Goal: Navigation & Orientation: Find specific page/section

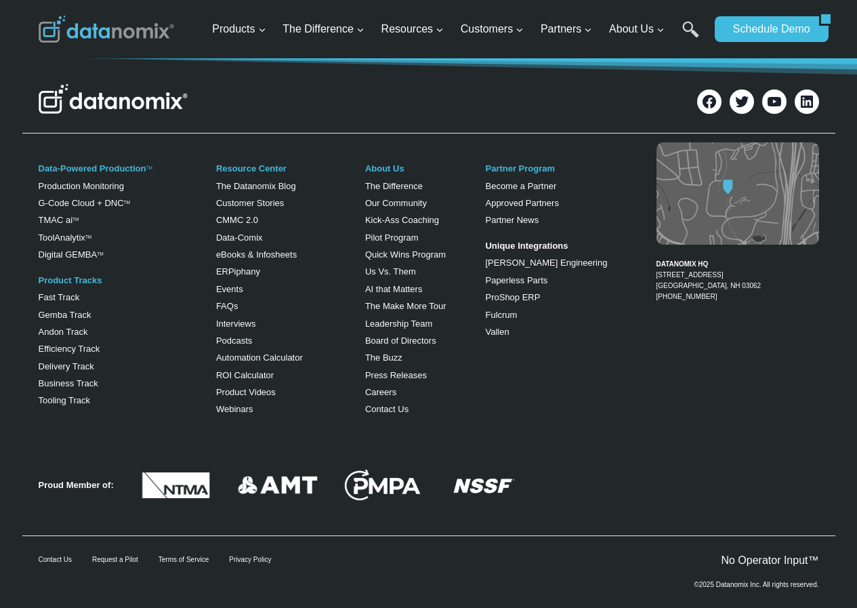
scroll to position [2711, 0]
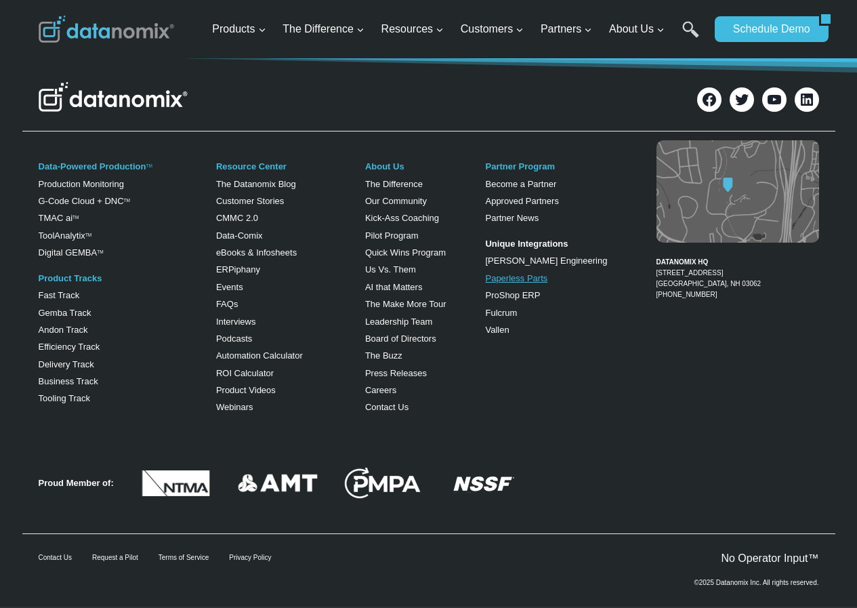
click at [492, 283] on link "Paperless Parts" at bounding box center [516, 278] width 62 height 10
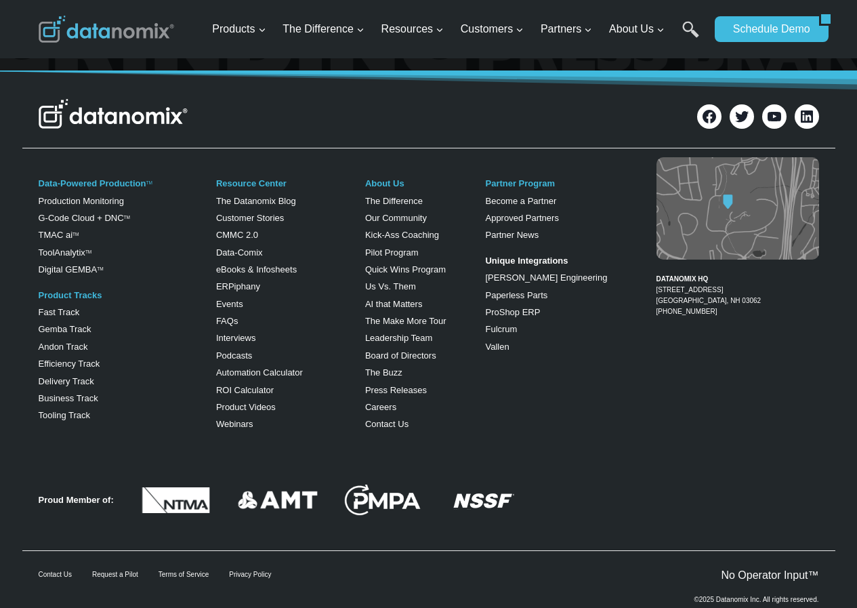
scroll to position [2146, 0]
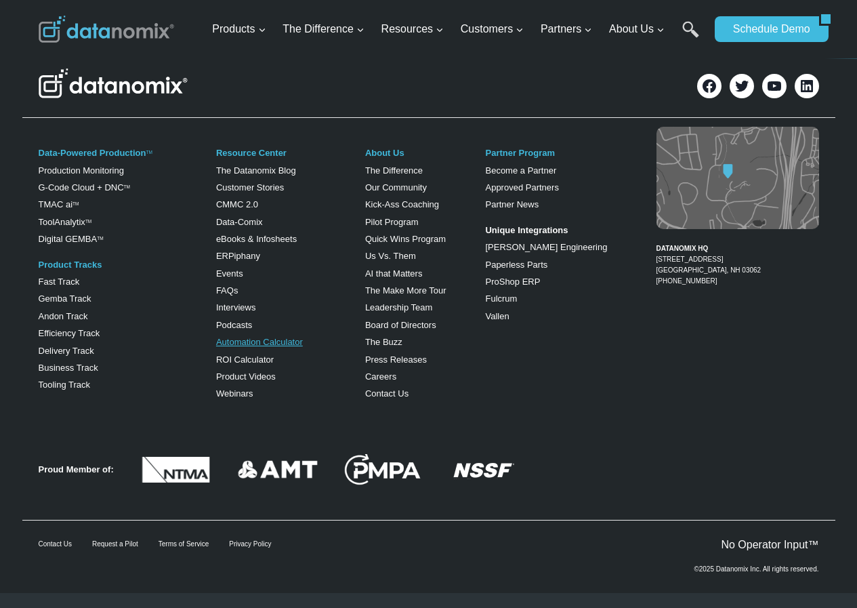
click at [233, 347] on link "Automation Calculator" at bounding box center [259, 342] width 87 height 10
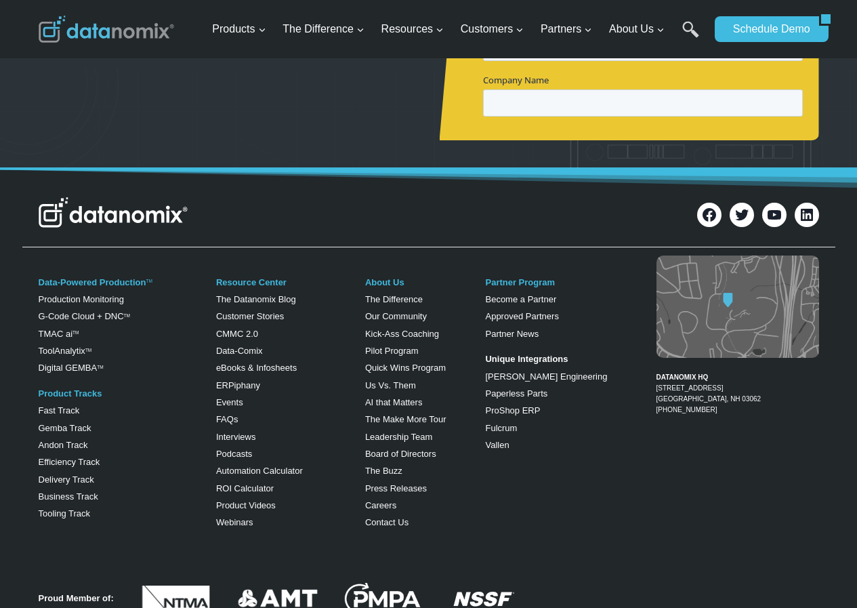
scroll to position [424, 0]
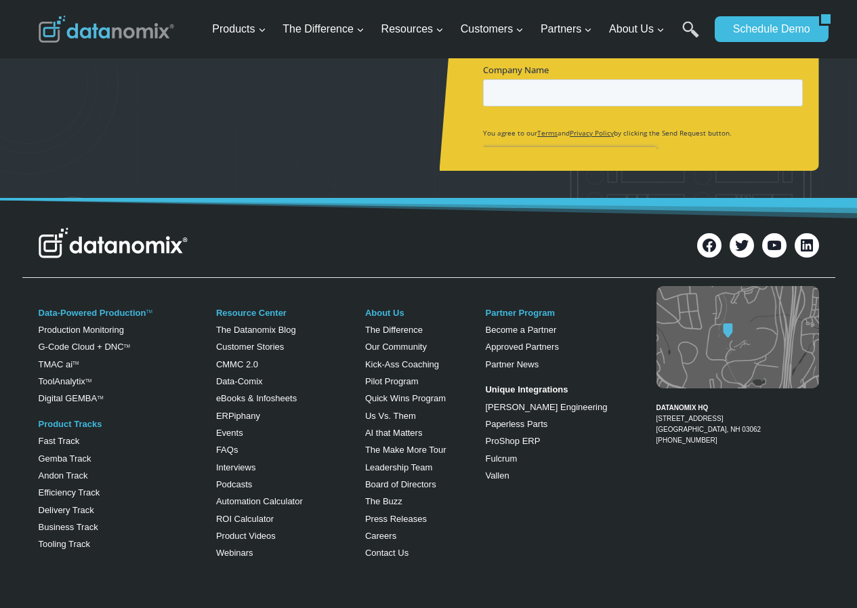
click at [43, 549] on div "Data-Powered Production TM Production Monitoring G-Code Cloud + DNC TM TMAC ai …" at bounding box center [117, 429] width 156 height 258
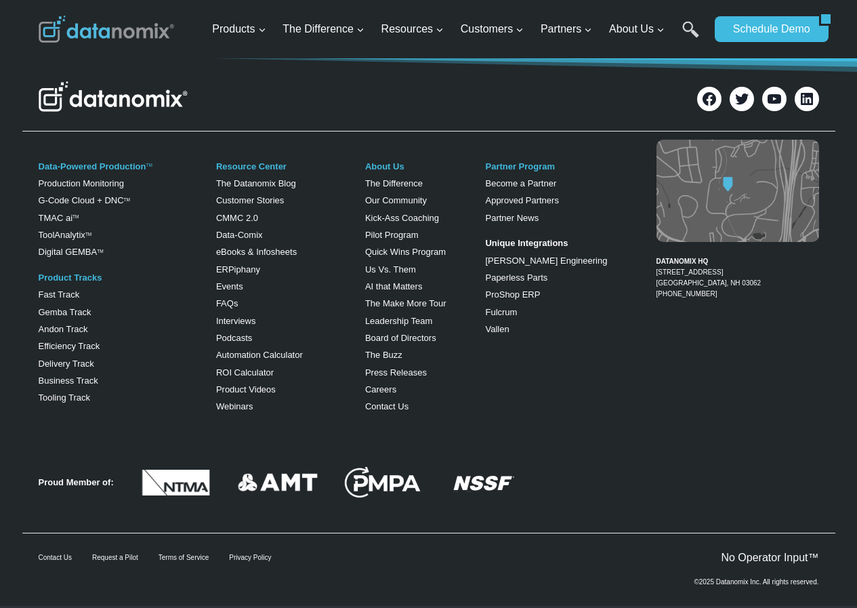
scroll to position [630, 0]
